Goal: Information Seeking & Learning: Learn about a topic

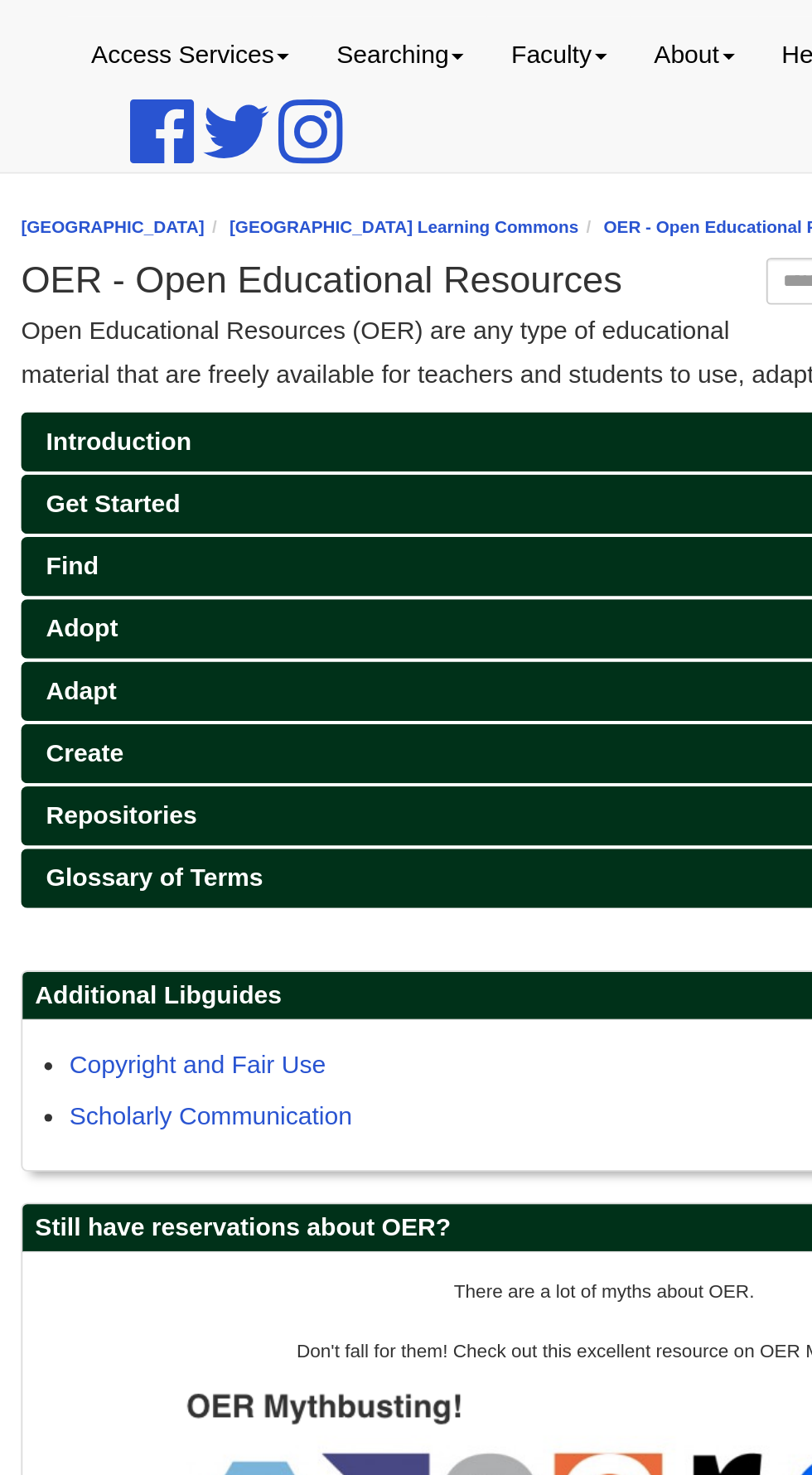
scroll to position [51, 0]
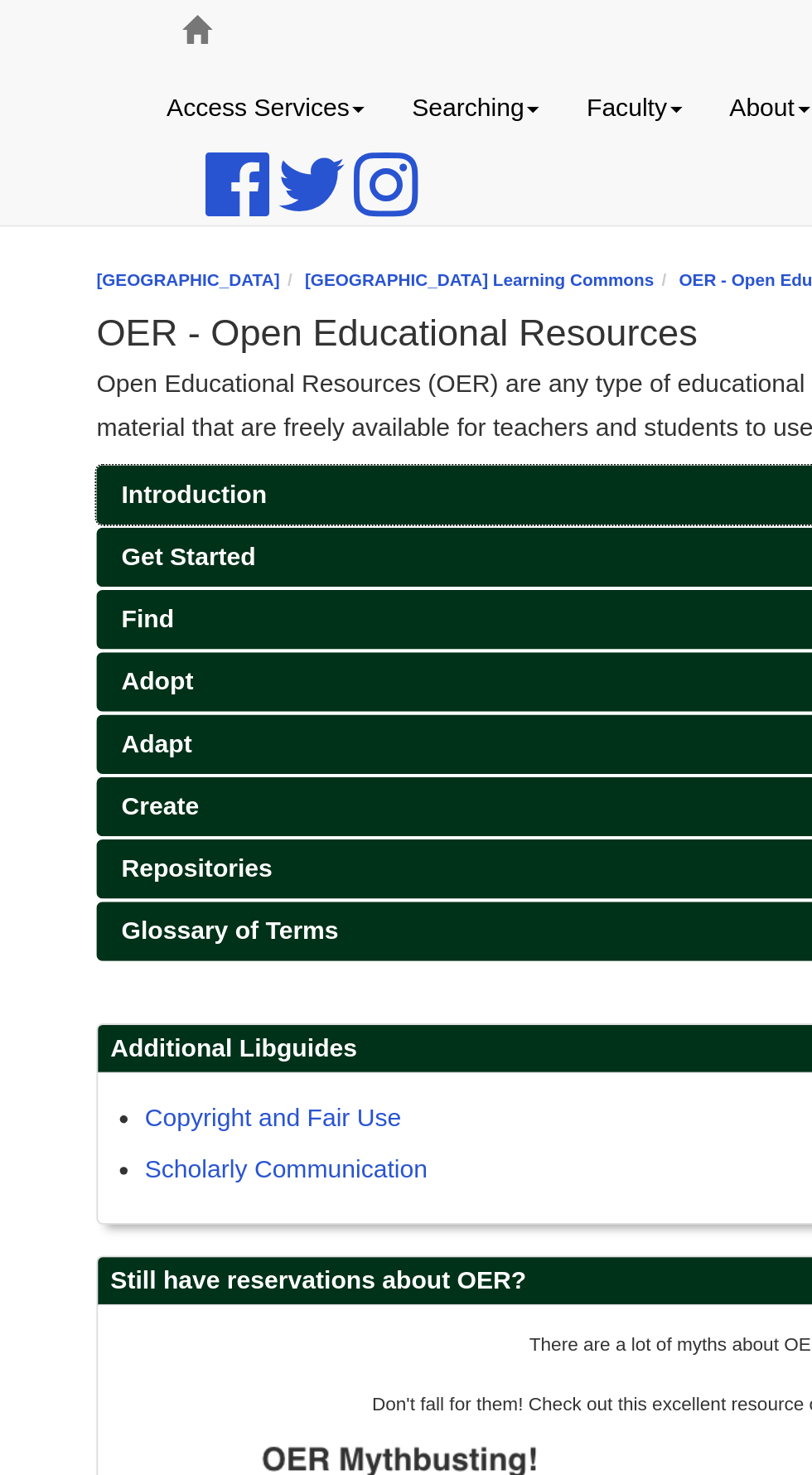
click at [459, 298] on link "Introduction" at bounding box center [406, 305] width 621 height 31
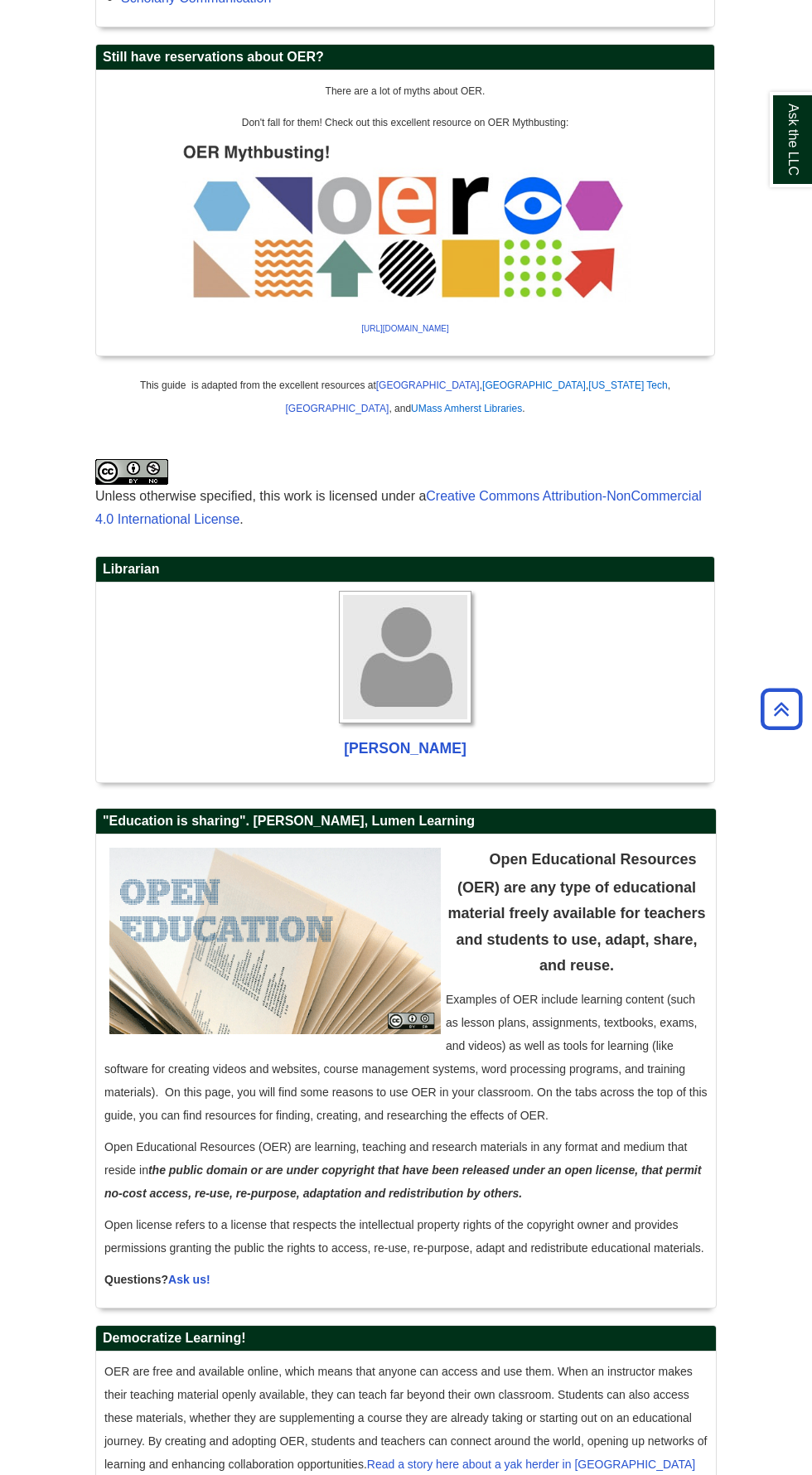
scroll to position [834, 0]
